Goal: Task Accomplishment & Management: Use online tool/utility

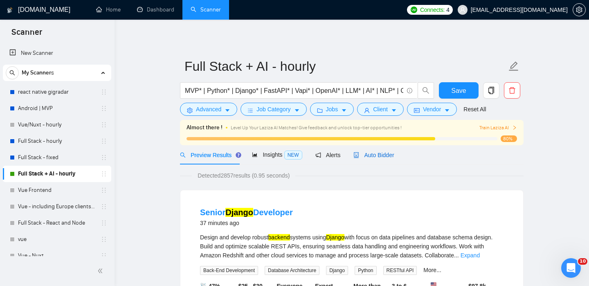
click at [382, 158] on div "Auto Bidder" at bounding box center [373, 154] width 40 height 9
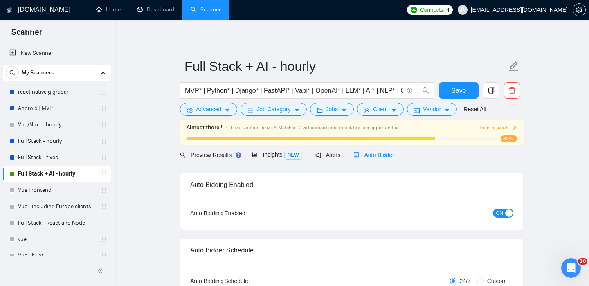
click at [499, 212] on span "ON" at bounding box center [499, 213] width 7 height 9
click at [463, 93] on span "Save" at bounding box center [458, 90] width 15 height 10
